Goal: Transaction & Acquisition: Purchase product/service

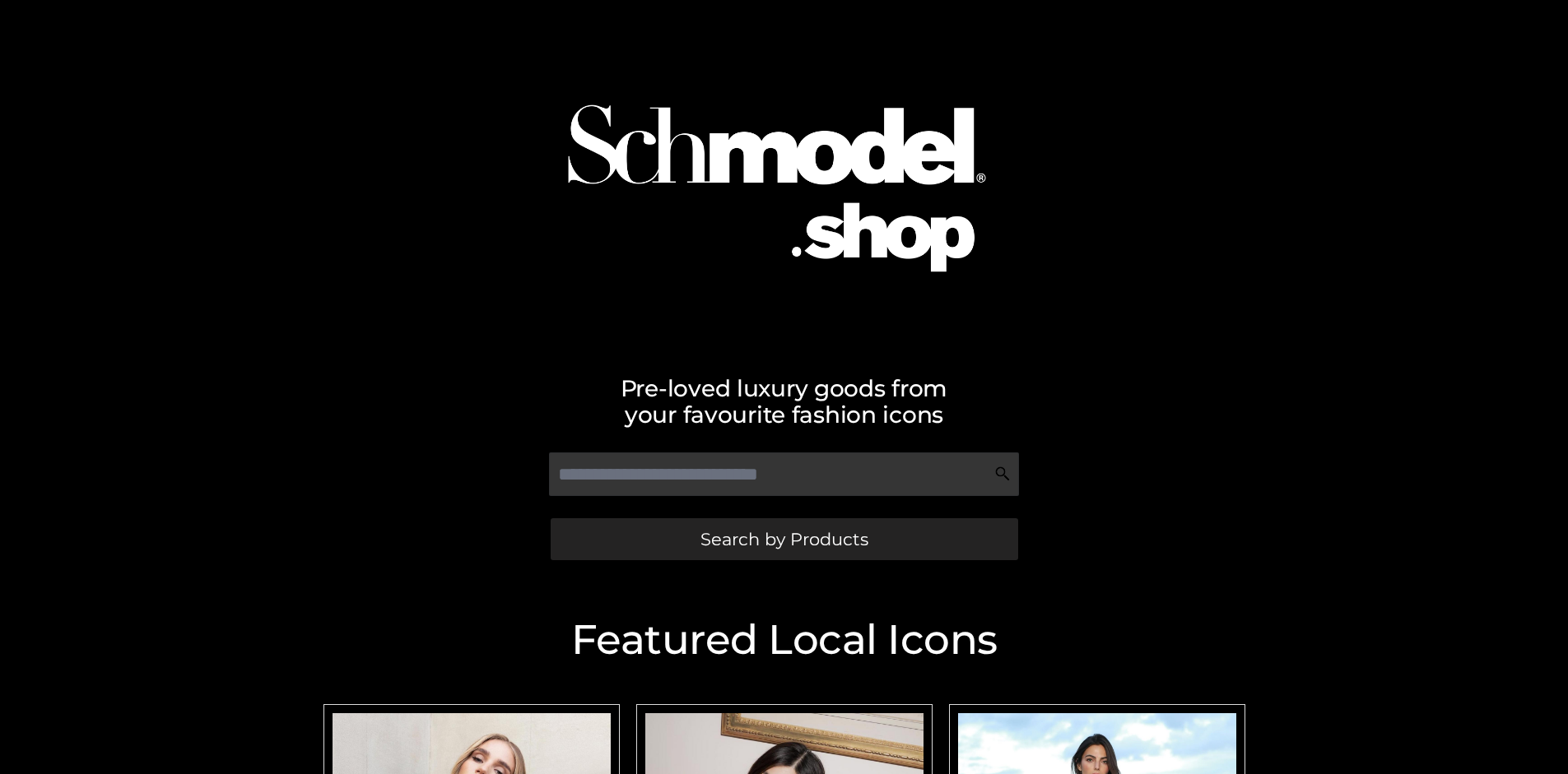
click at [784, 539] on span "Search by Products" at bounding box center [784, 540] width 168 height 18
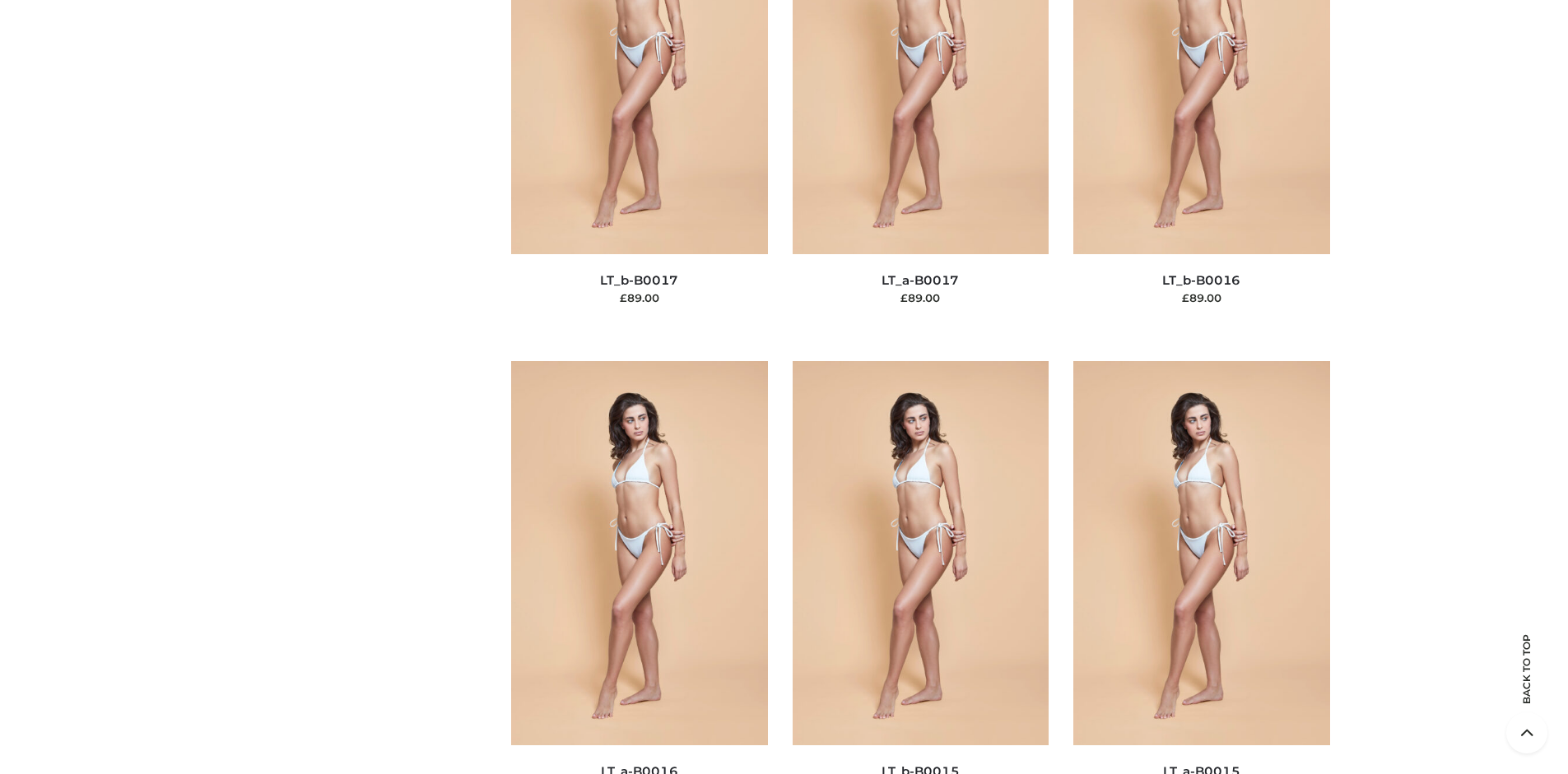
scroll to position [5523, 0]
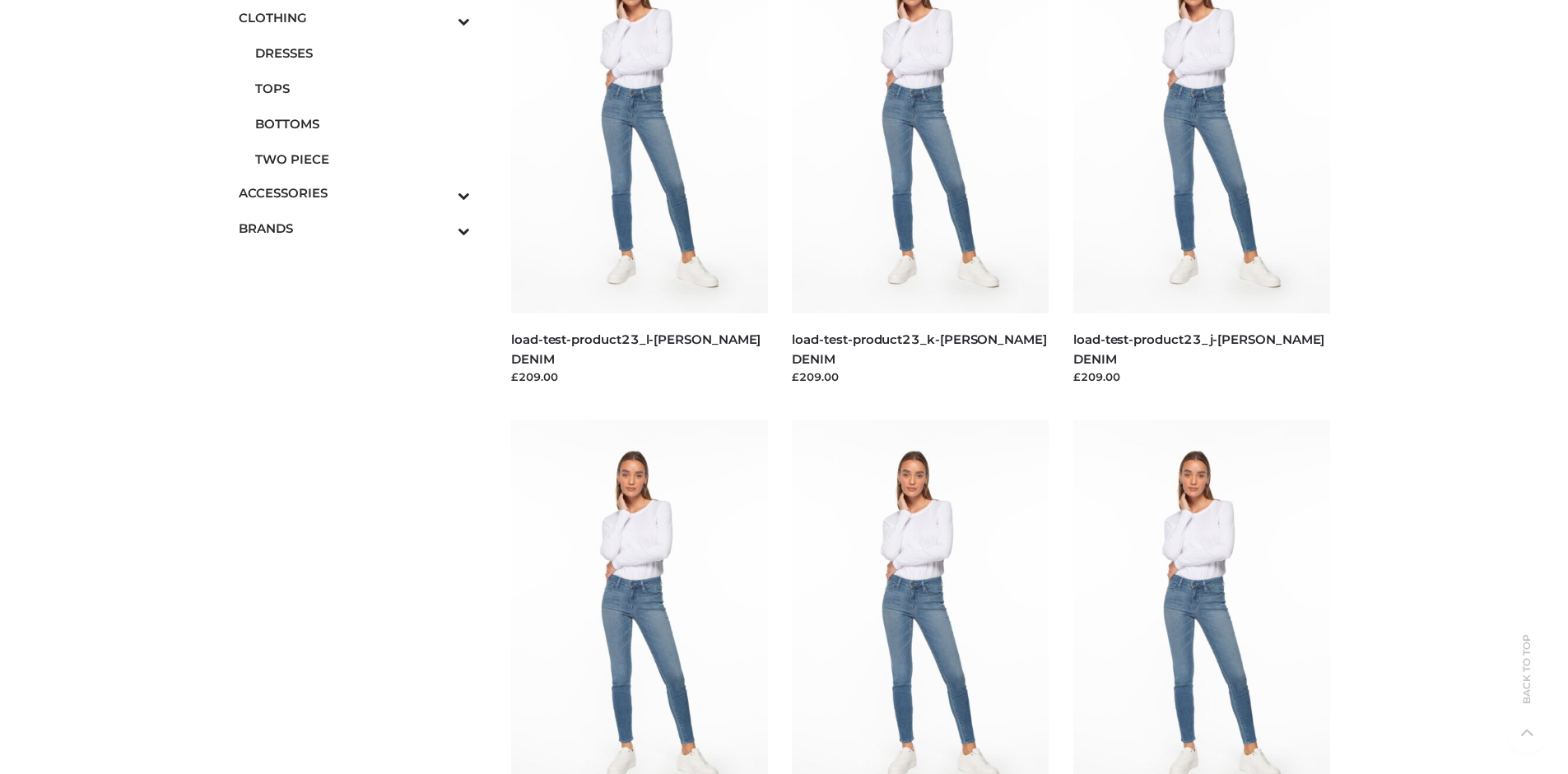
click at [362, 124] on span "BOTTOMS" at bounding box center [363, 124] width 216 height 19
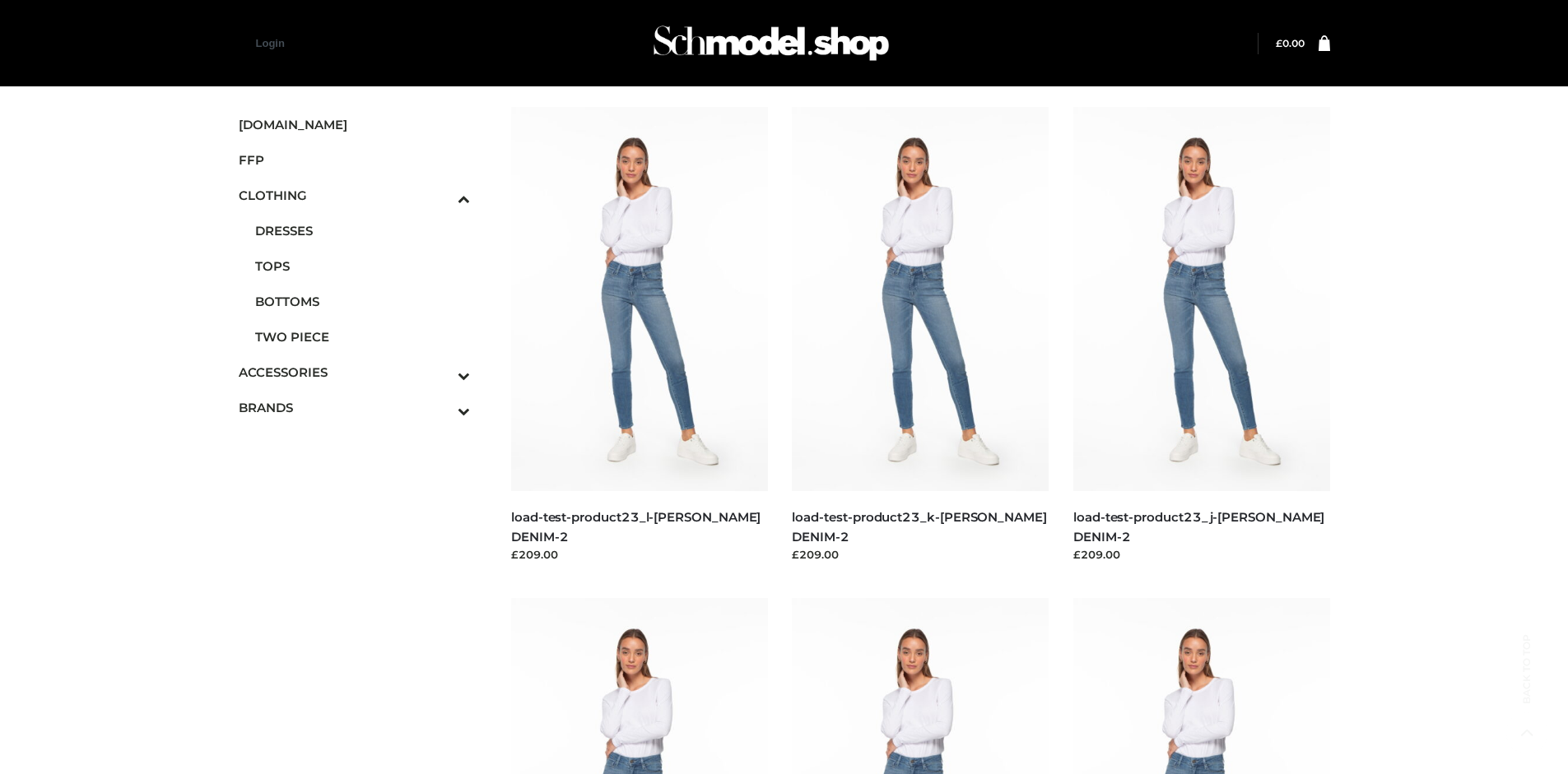
scroll to position [1266, 0]
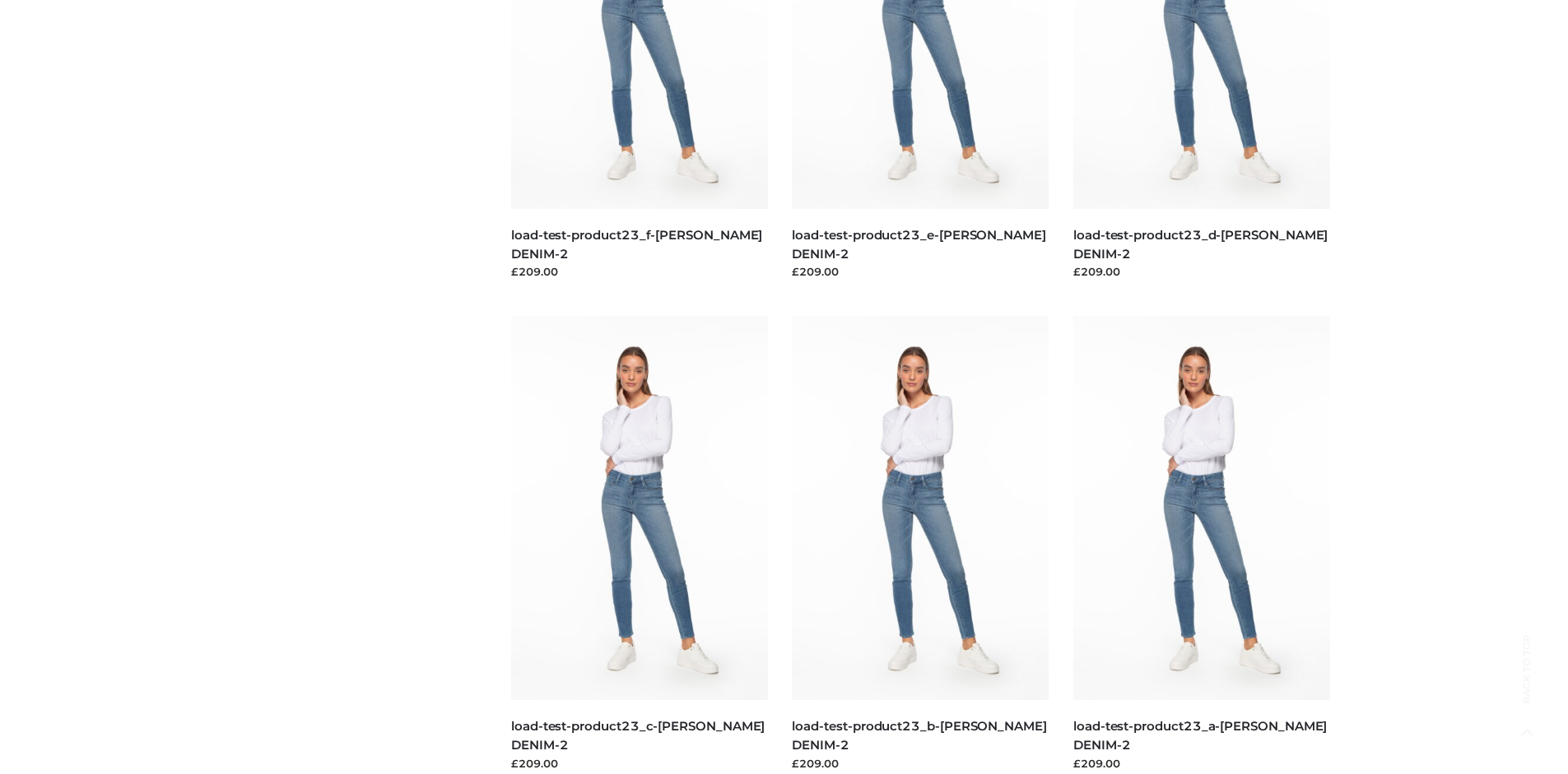
click at [639, 545] on img at bounding box center [639, 508] width 257 height 384
click at [920, 545] on img at bounding box center [919, 508] width 257 height 384
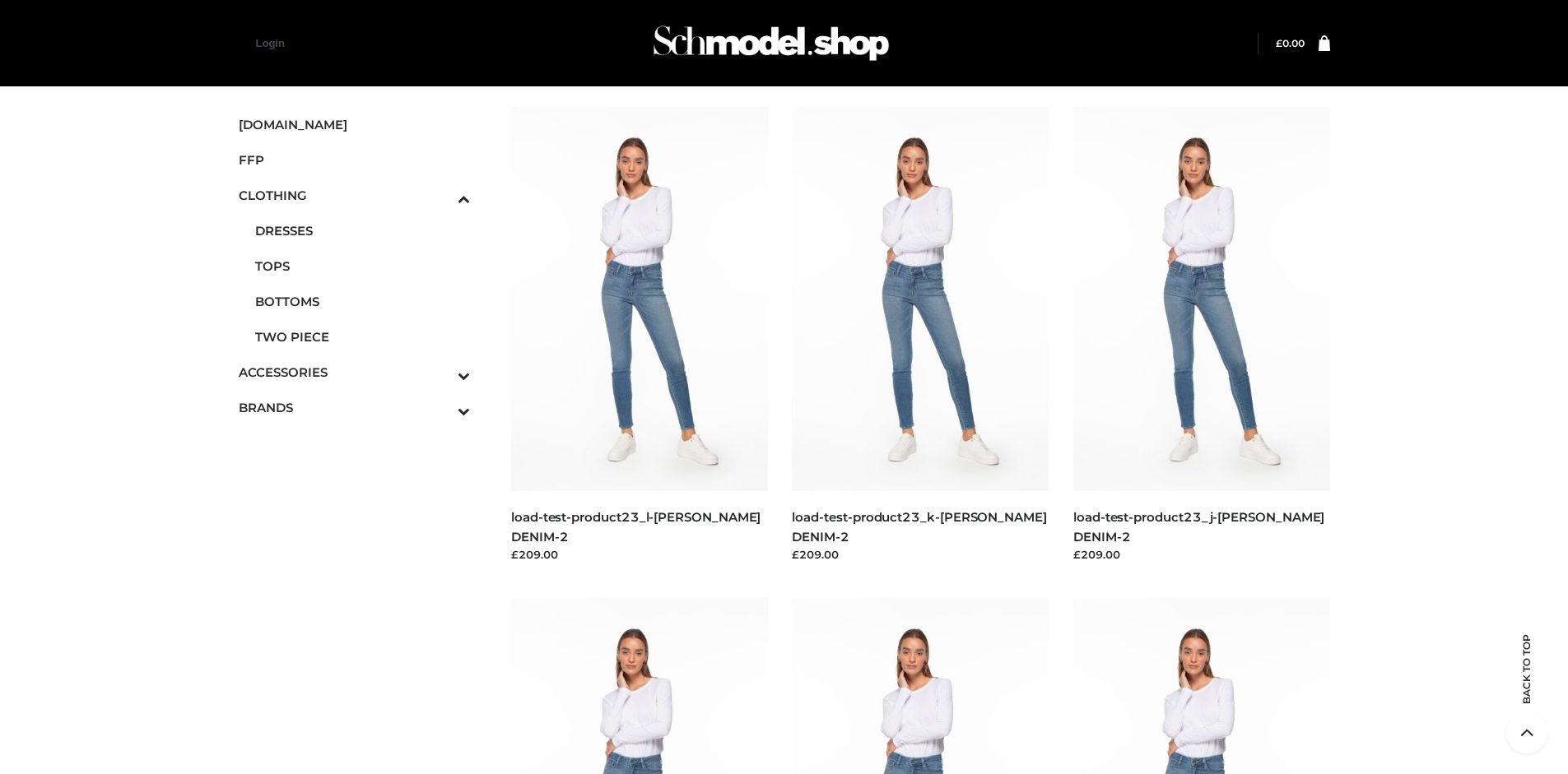
click at [920, 336] on img at bounding box center [919, 299] width 257 height 384
click at [441, 372] on icon "Toggle Submenu" at bounding box center [378, 376] width 184 height 19
click at [0, 0] on span "BAGS" at bounding box center [0, 0] width 0 height 0
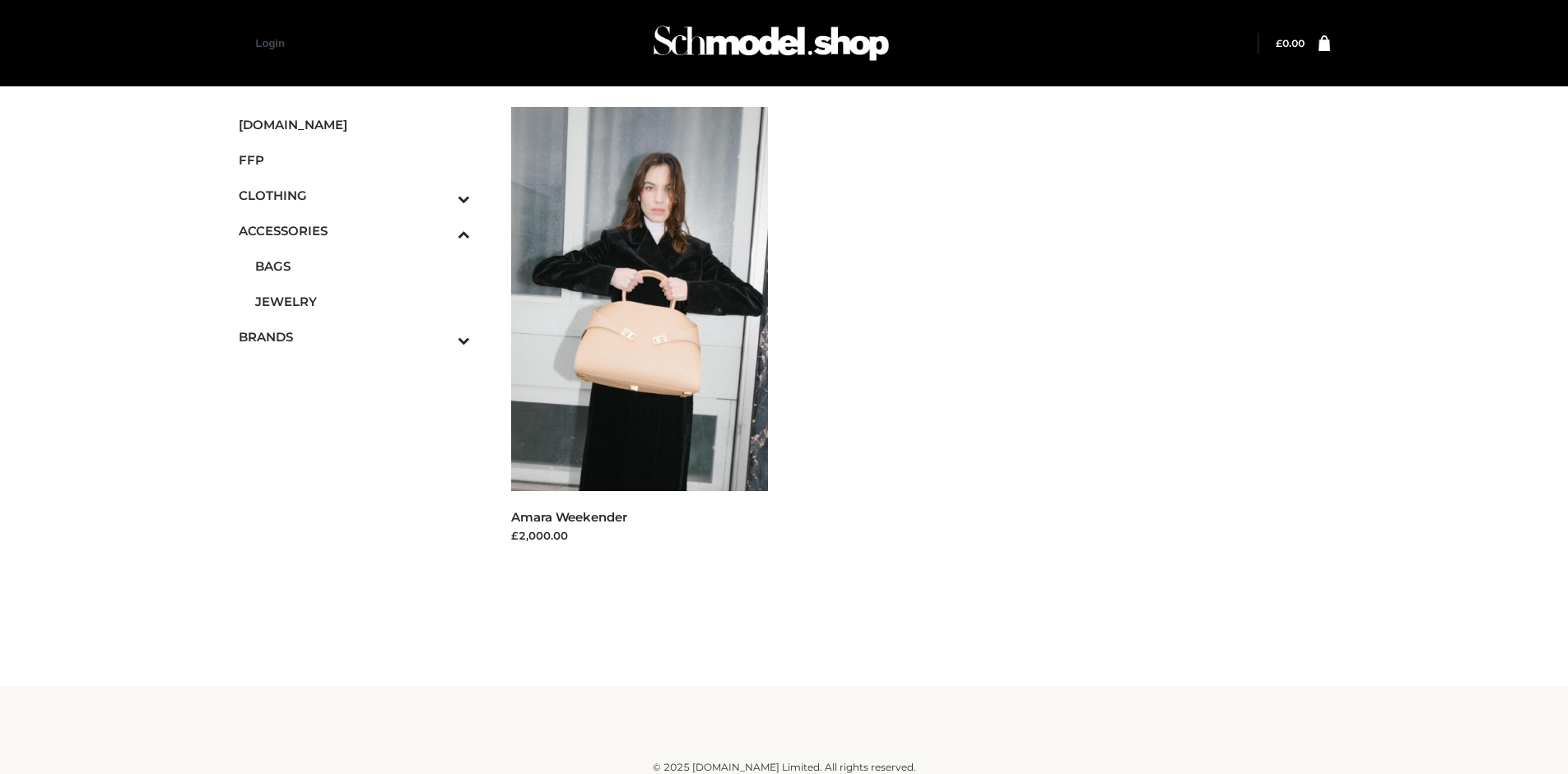
click at [354, 160] on span "FFP" at bounding box center [354, 160] width 232 height 19
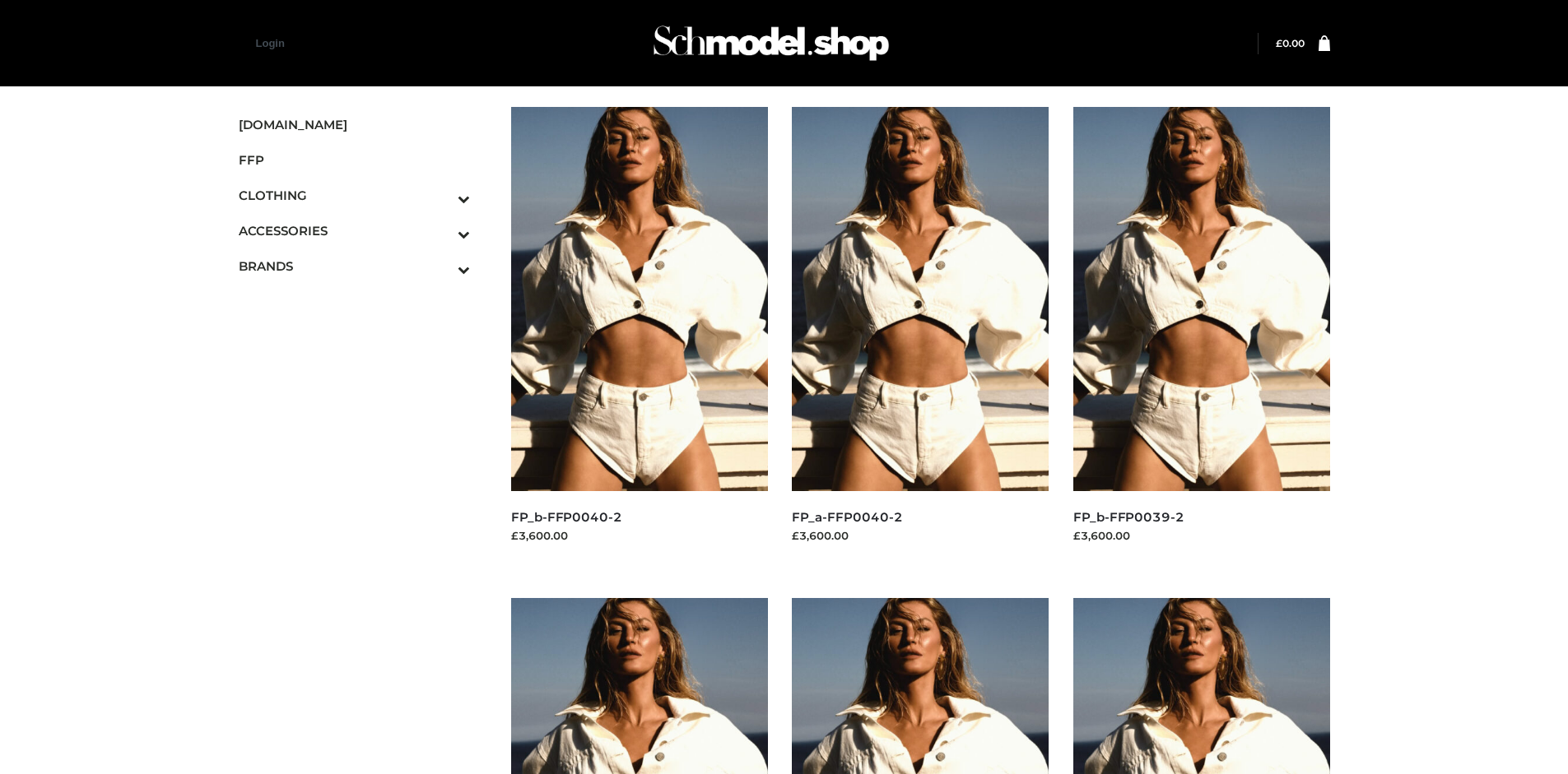
click at [639, 336] on img at bounding box center [639, 299] width 257 height 384
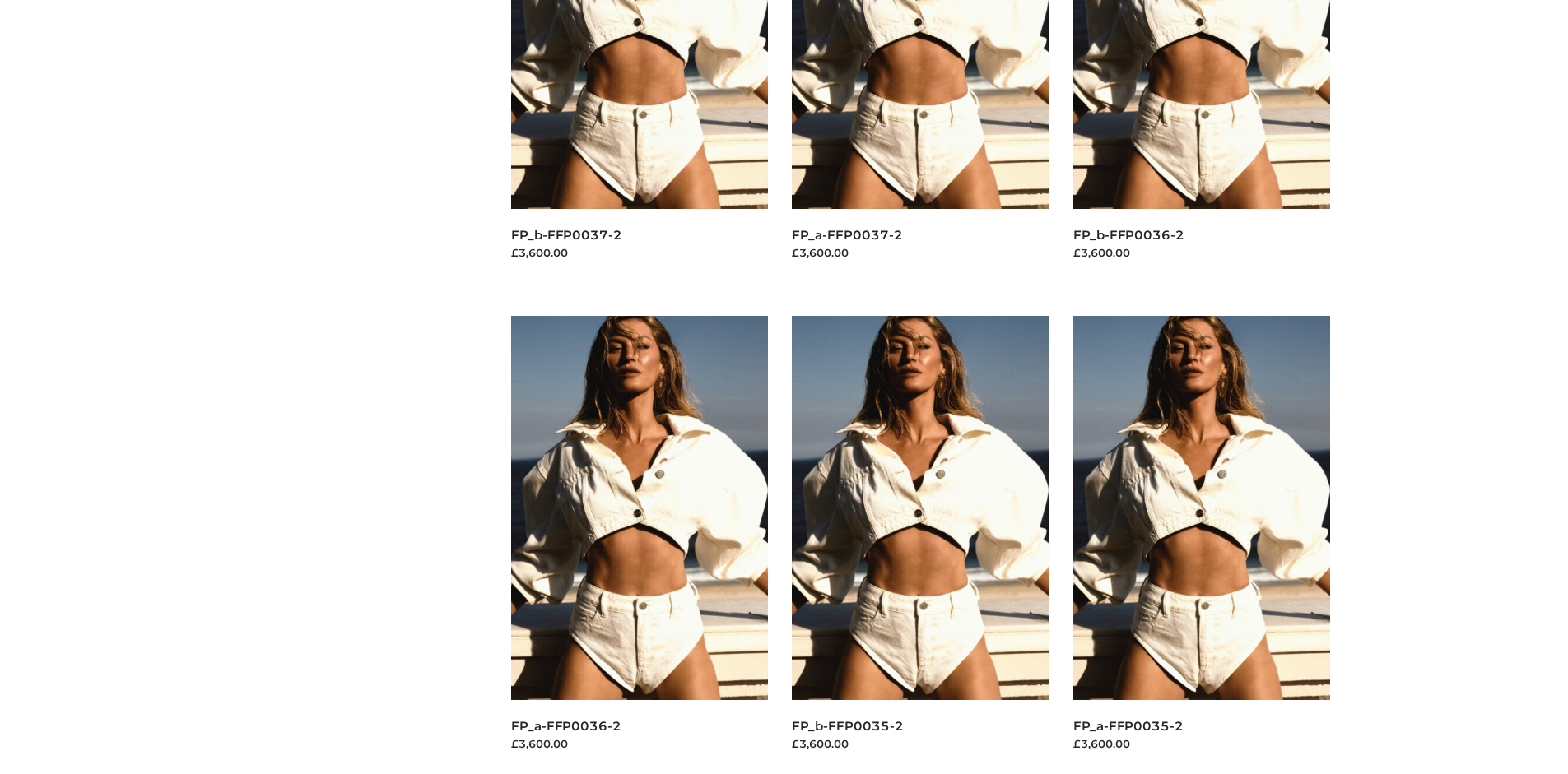
click at [920, 545] on img at bounding box center [919, 508] width 257 height 384
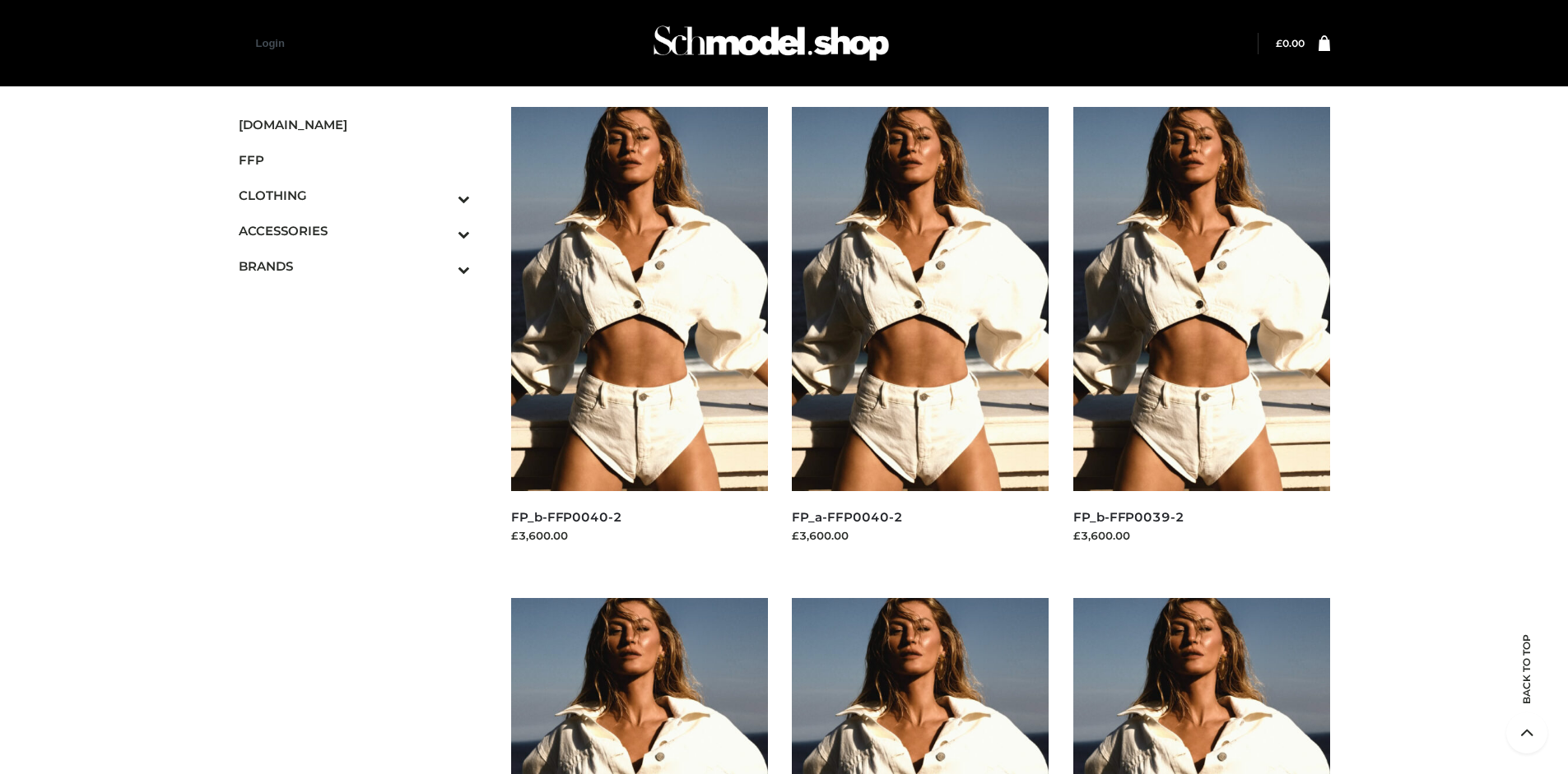
click at [1201, 336] on img at bounding box center [1201, 299] width 257 height 384
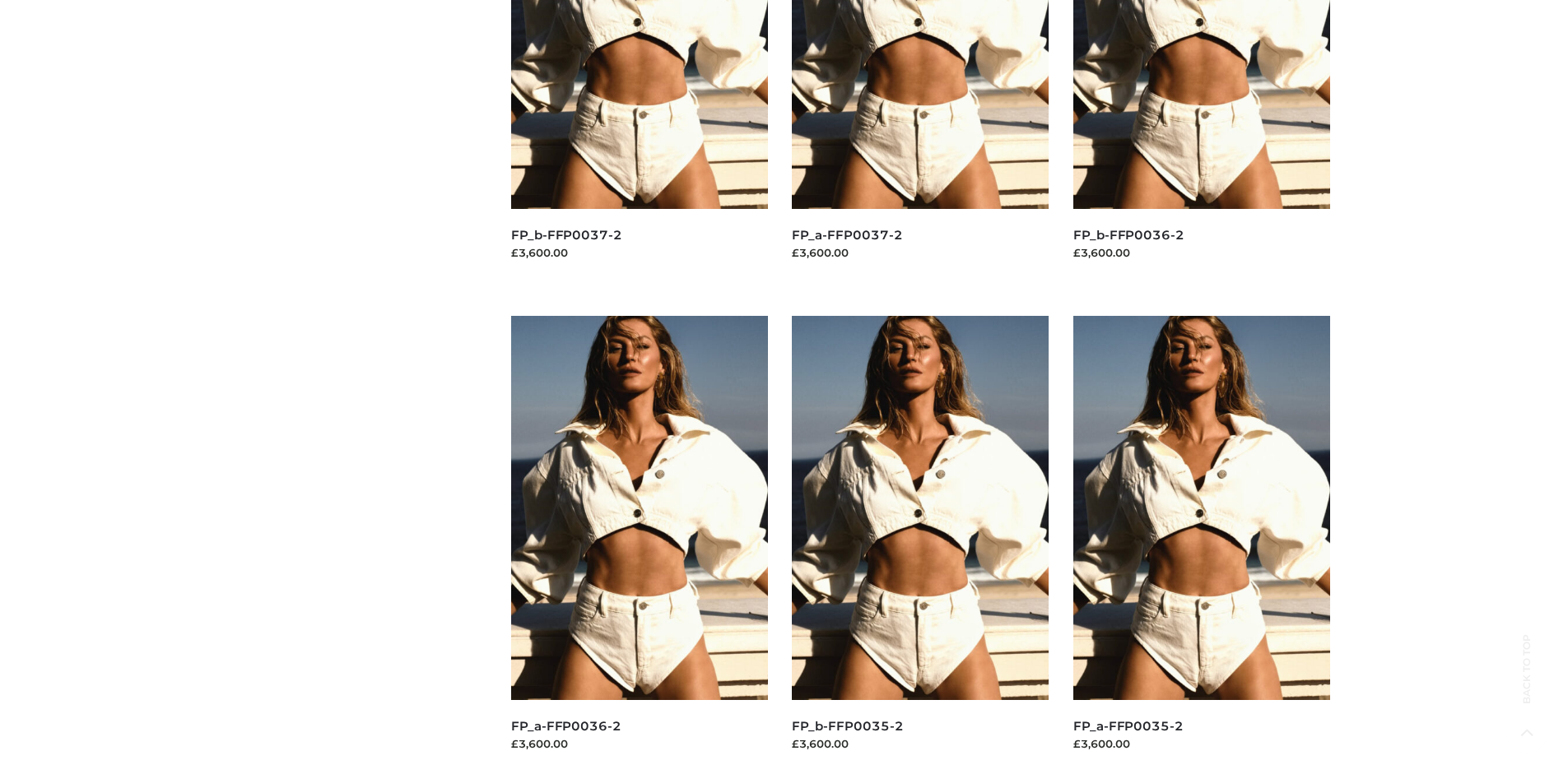
click at [1201, 545] on img at bounding box center [1201, 508] width 257 height 384
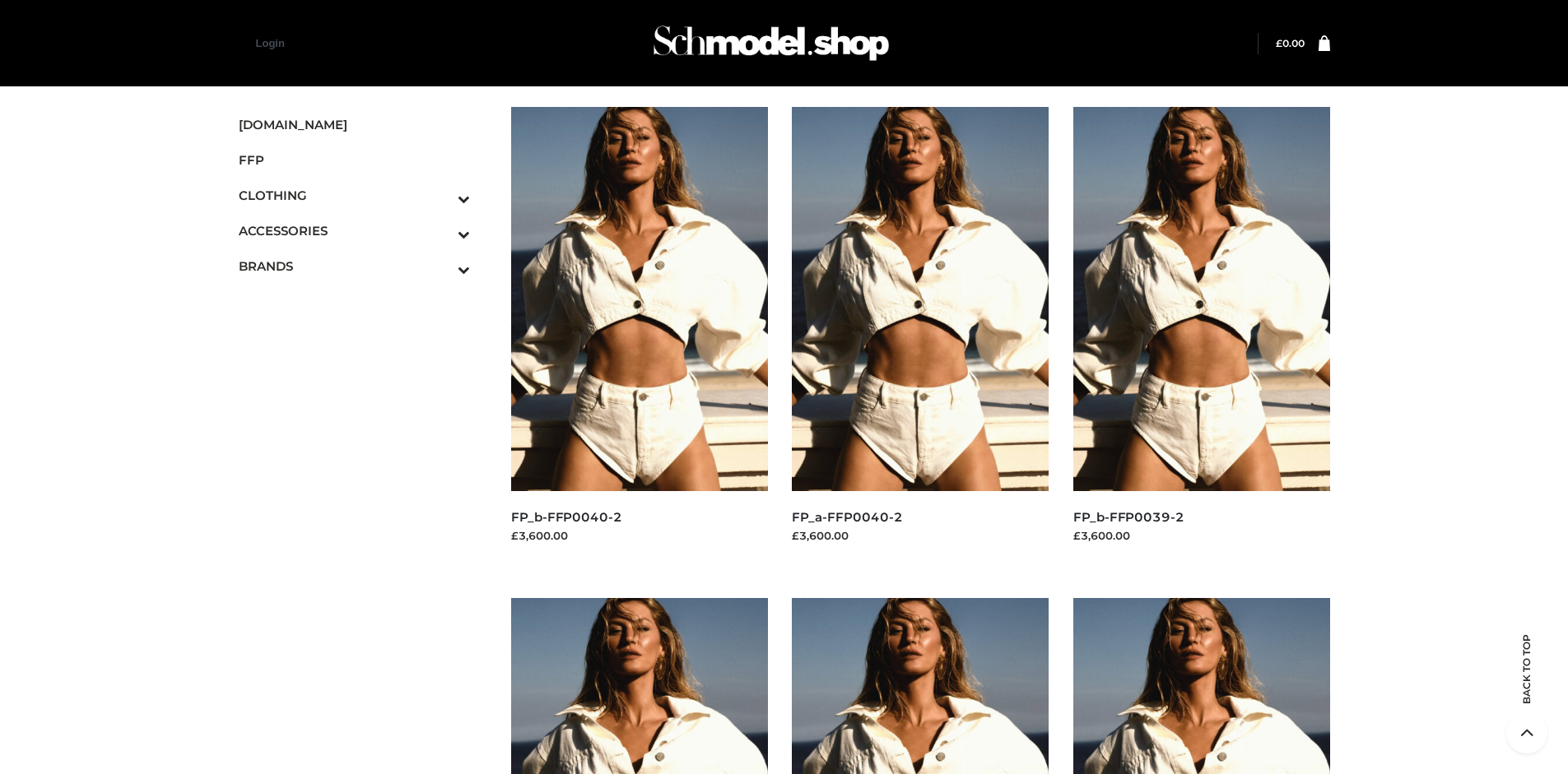
click at [0, 0] on span "OPP SWIMWEAR" at bounding box center [0, 0] width 0 height 0
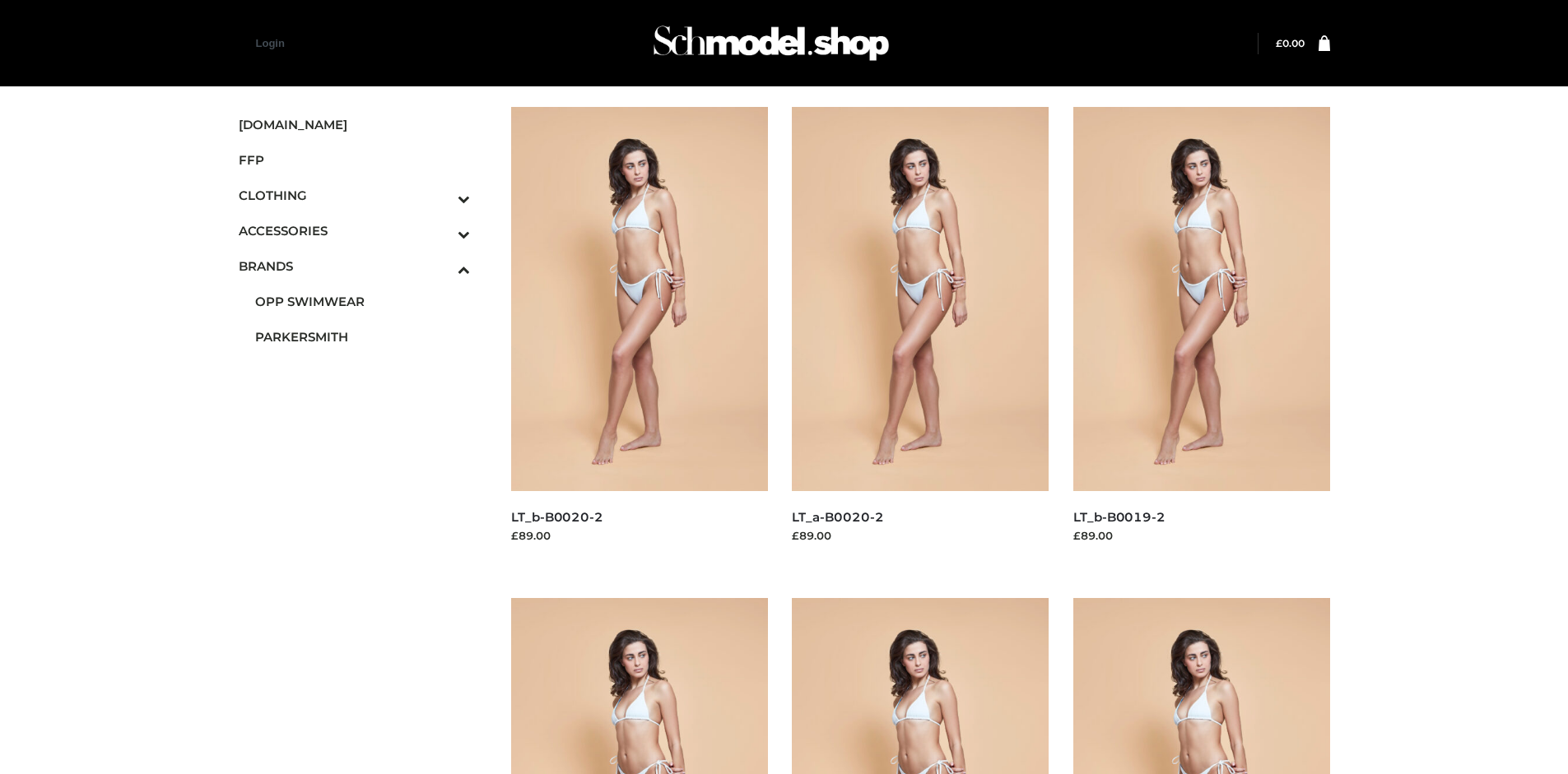
click at [639, 336] on img at bounding box center [639, 299] width 257 height 384
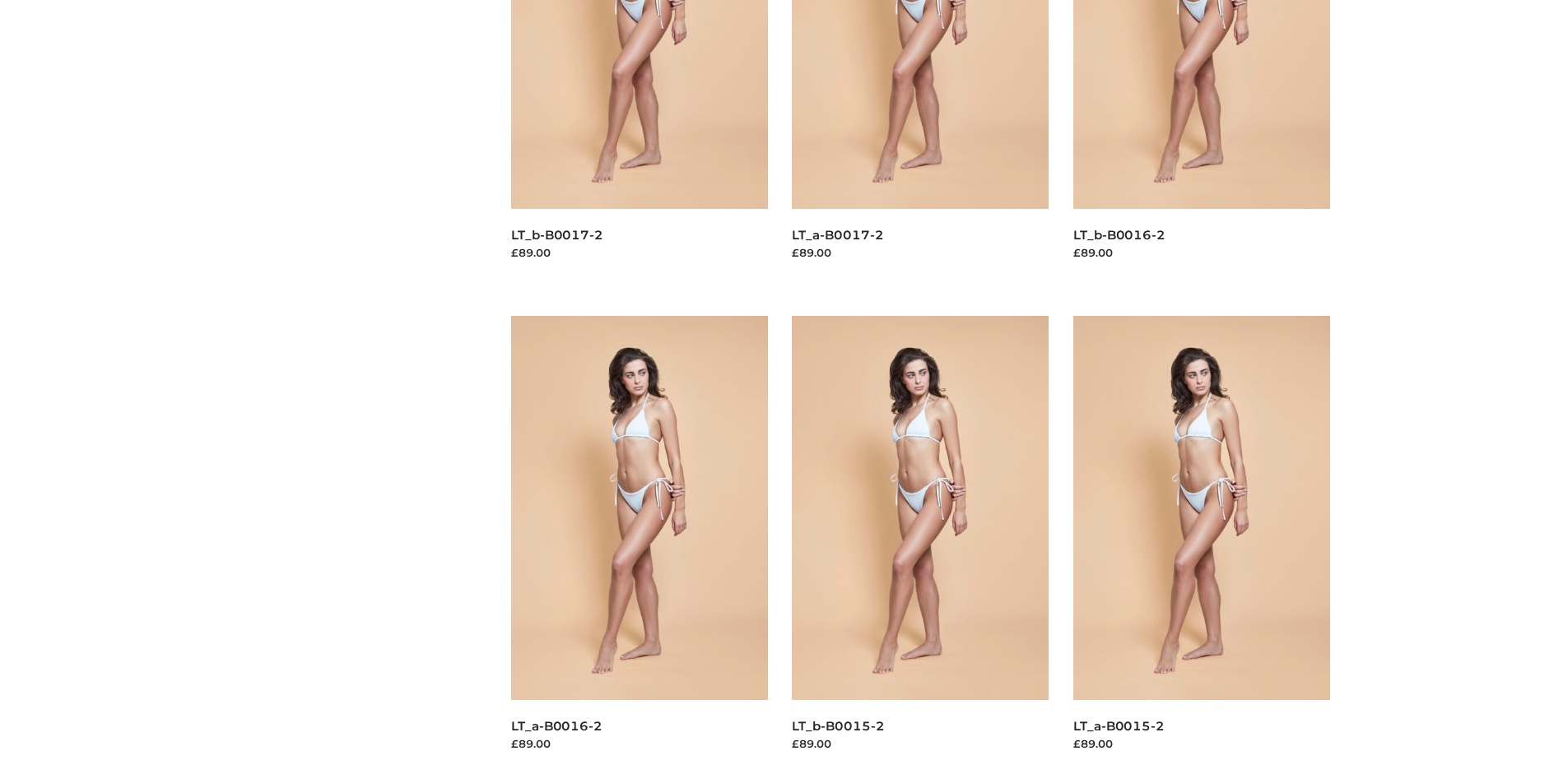
click at [920, 545] on img at bounding box center [919, 508] width 257 height 384
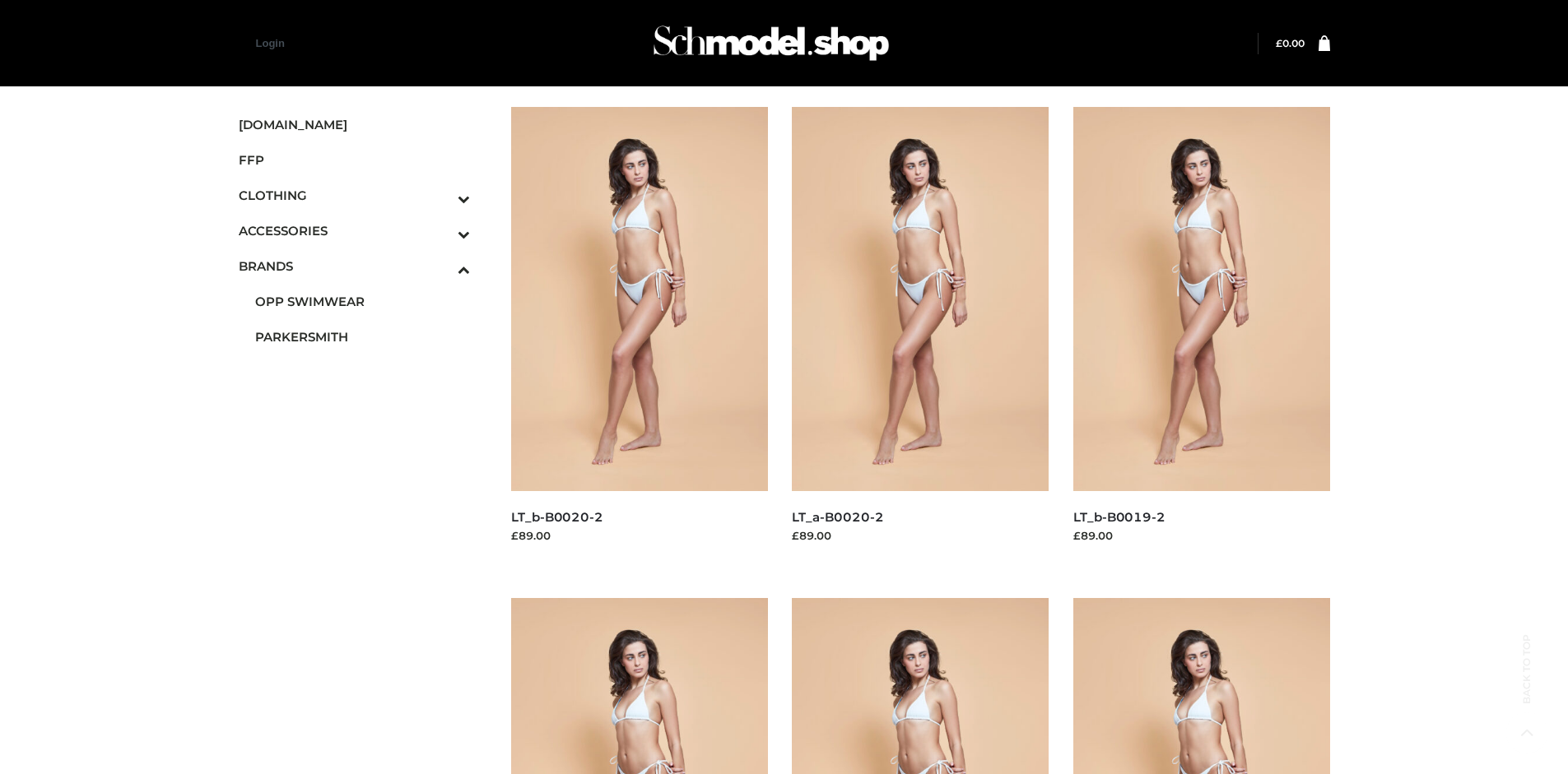
click at [920, 336] on img at bounding box center [919, 299] width 257 height 384
